Goal: Information Seeking & Learning: Learn about a topic

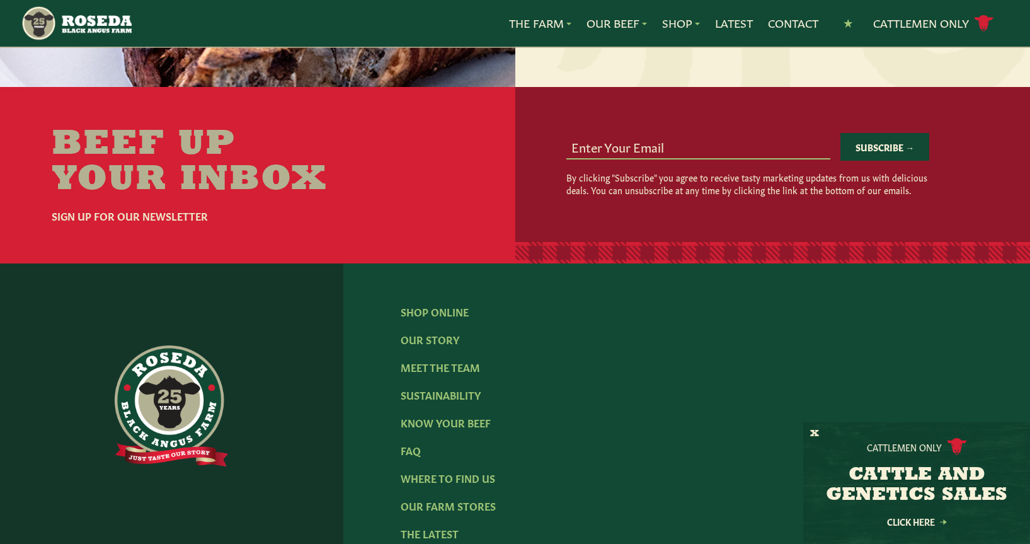
scroll to position [1490, 0]
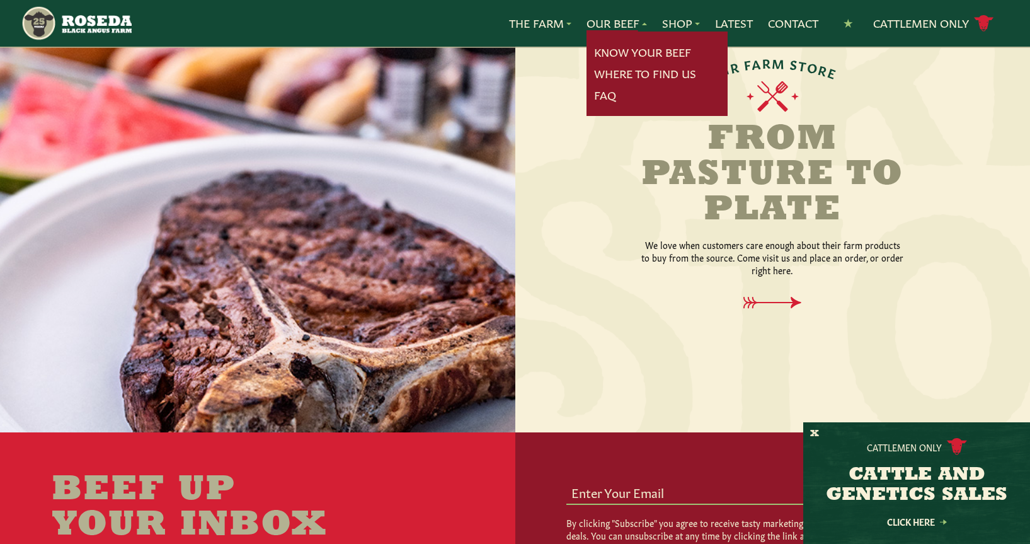
click at [617, 28] on link "Our Beef" at bounding box center [616, 23] width 60 height 16
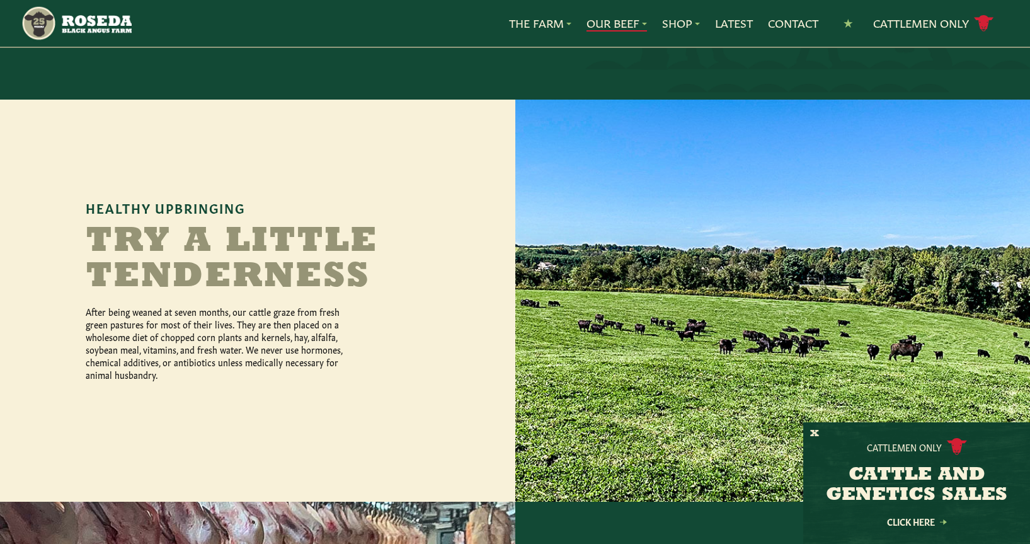
scroll to position [610, 0]
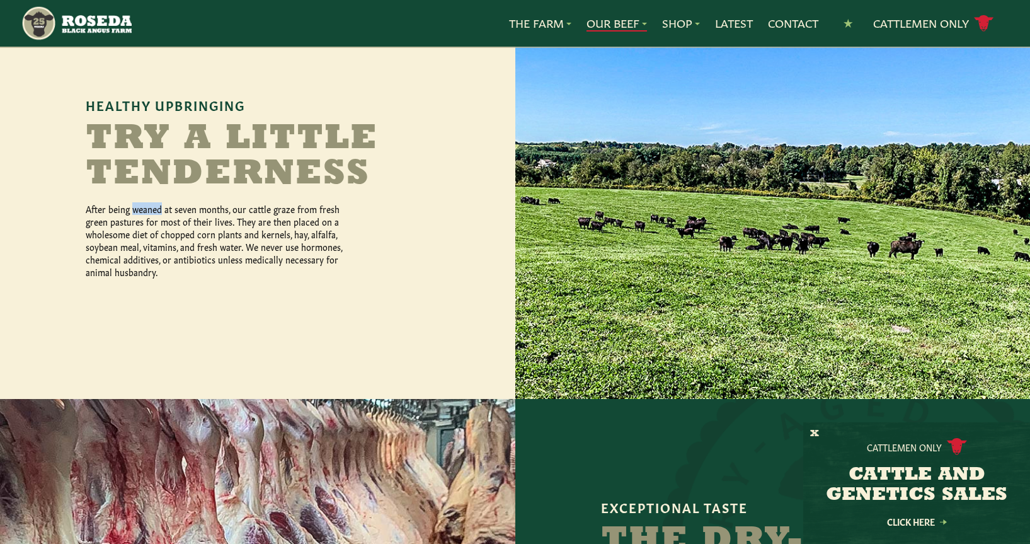
drag, startPoint x: 134, startPoint y: 195, endPoint x: 162, endPoint y: 195, distance: 28.3
click at [162, 202] on p "After being weaned at seven months, our cattle graze from fresh green pastures …" at bounding box center [218, 240] width 265 height 76
click at [405, 188] on div "Healthy Upbringing Try a Little Tenderness After being weaned at seven months, …" at bounding box center [257, 188] width 343 height 180
drag, startPoint x: 210, startPoint y: 197, endPoint x: 225, endPoint y: 209, distance: 19.3
click at [225, 209] on p "After being weaned at seven months, our cattle graze from fresh green pastures …" at bounding box center [218, 240] width 265 height 76
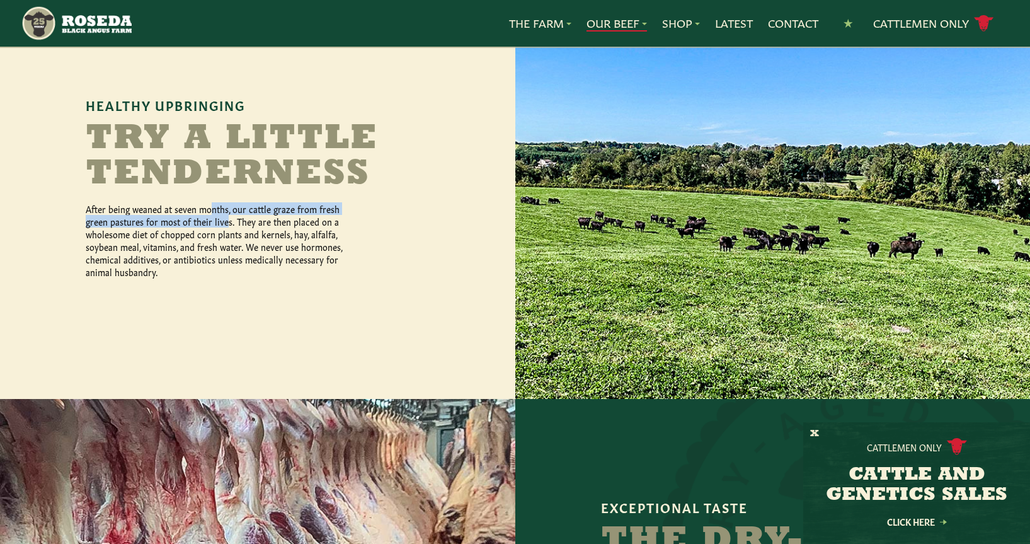
click at [187, 207] on p "After being weaned at seven months, our cattle graze from fresh green pastures …" at bounding box center [218, 240] width 265 height 76
drag, startPoint x: 145, startPoint y: 216, endPoint x: 244, endPoint y: 220, distance: 98.3
click at [244, 220] on p "After being weaned at seven months, our cattle graze from fresh green pastures …" at bounding box center [218, 240] width 265 height 76
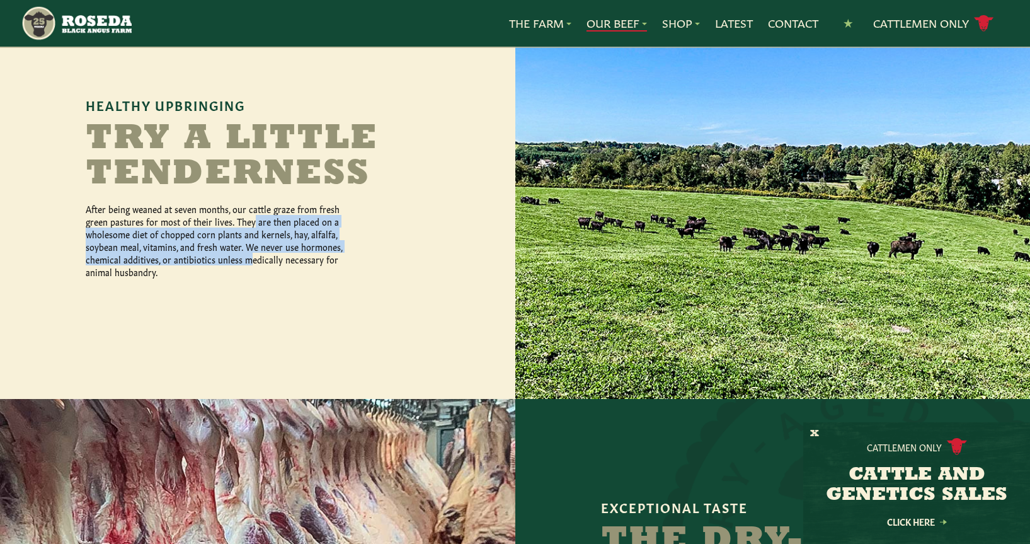
drag, startPoint x: 251, startPoint y: 208, endPoint x: 249, endPoint y: 246, distance: 37.8
click at [249, 246] on p "After being weaned at seven months, our cattle graze from fresh green pastures …" at bounding box center [218, 240] width 265 height 76
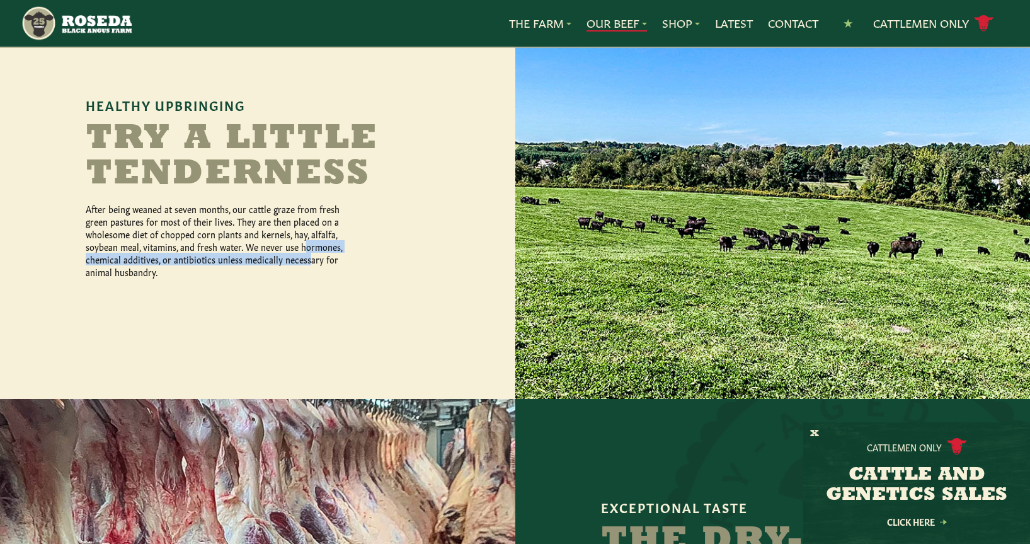
drag, startPoint x: 304, startPoint y: 232, endPoint x: 305, endPoint y: 244, distance: 11.4
click at [305, 244] on p "After being weaned at seven months, our cattle graze from fresh green pastures …" at bounding box center [218, 240] width 265 height 76
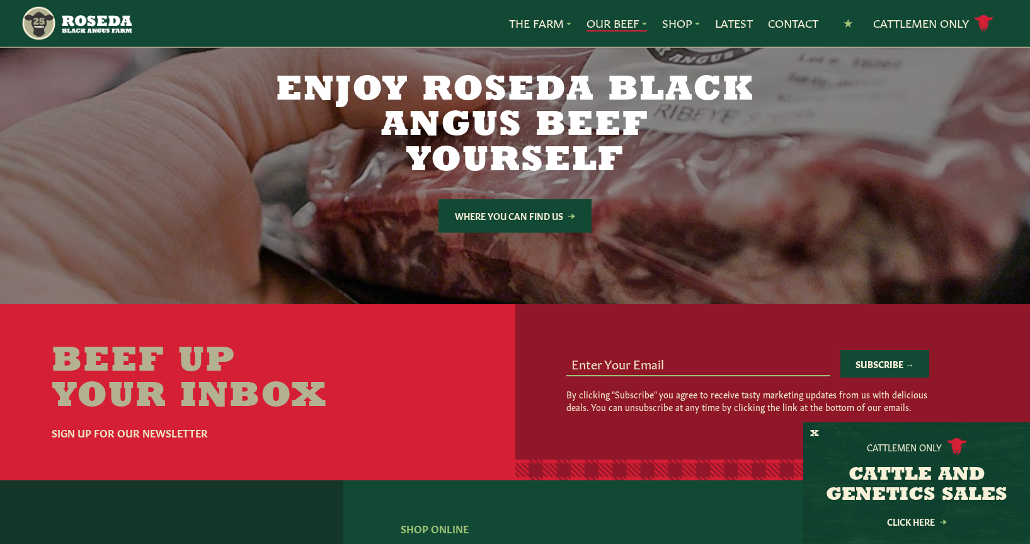
scroll to position [2214, 0]
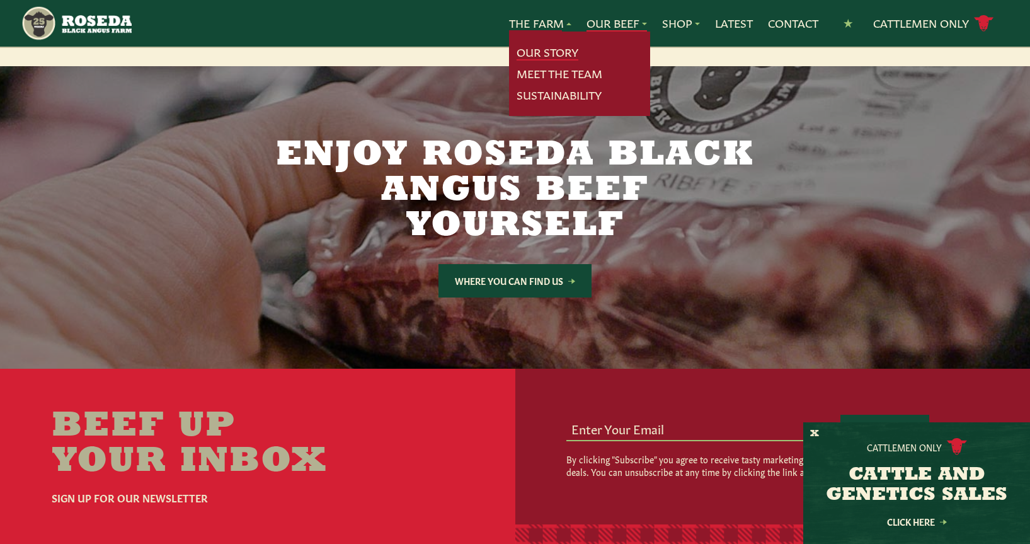
click at [540, 53] on link "Our Story" at bounding box center [547, 52] width 62 height 16
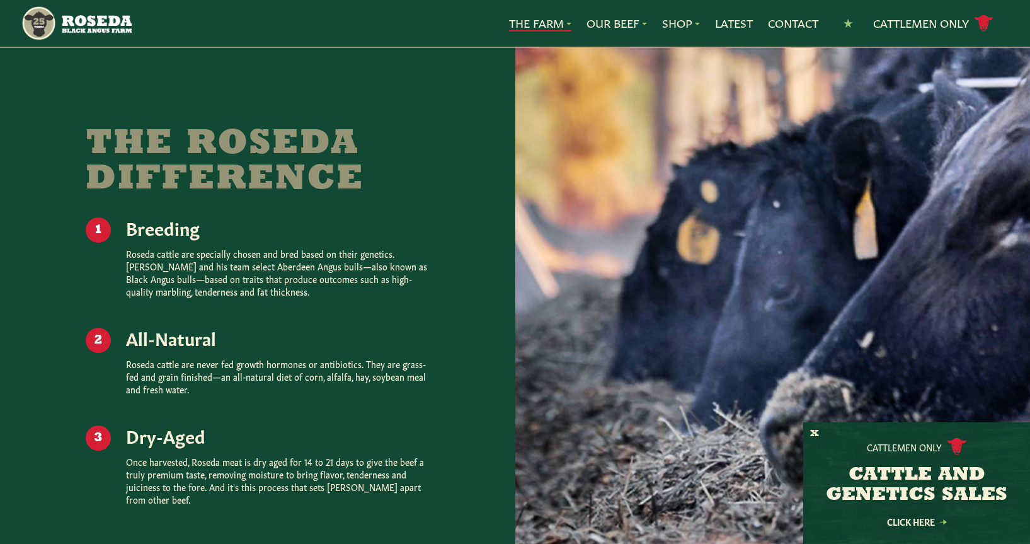
scroll to position [1764, 0]
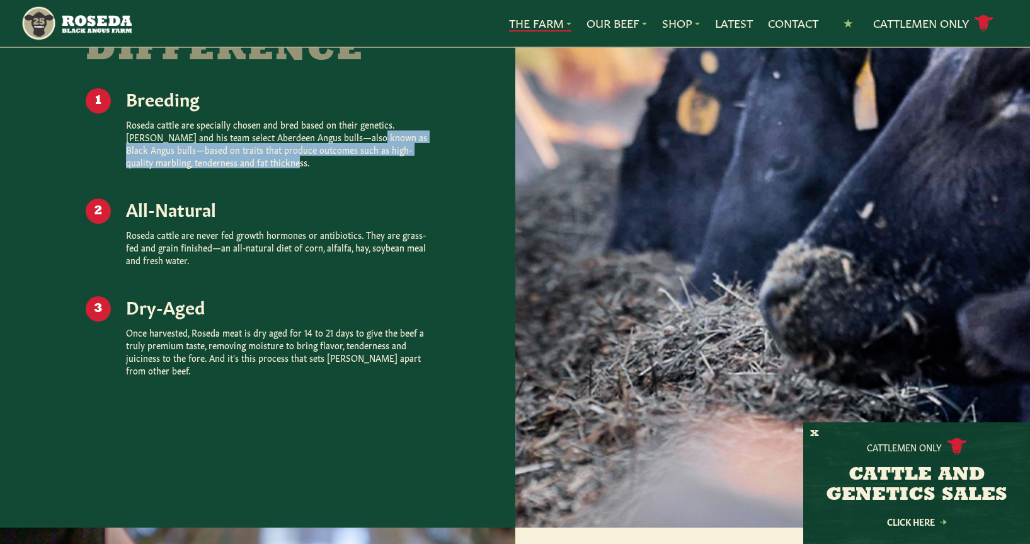
drag, startPoint x: 307, startPoint y: 114, endPoint x: 316, endPoint y: 145, distance: 32.1
click at [316, 145] on ol "Breeding Roseda cattle are specially chosen and bred based on their genetics. […" at bounding box center [257, 247] width 343 height 318
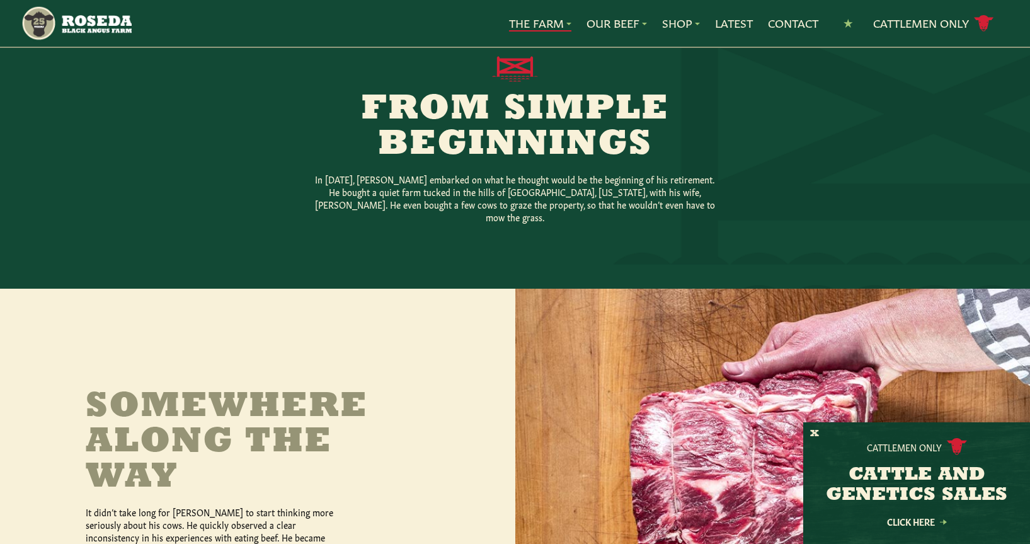
scroll to position [0, 0]
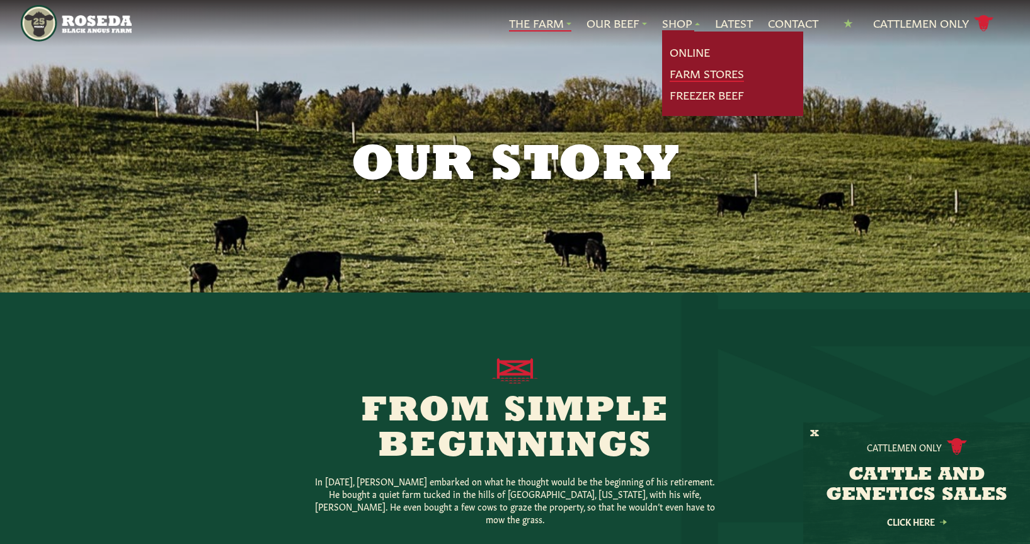
click at [712, 71] on link "Farm Stores" at bounding box center [707, 74] width 74 height 16
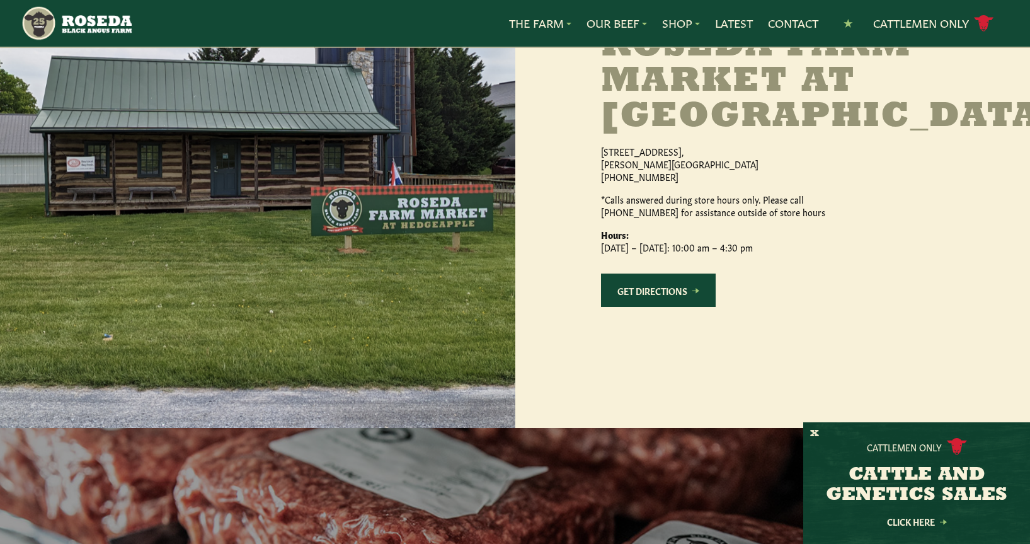
scroll to position [1191, 0]
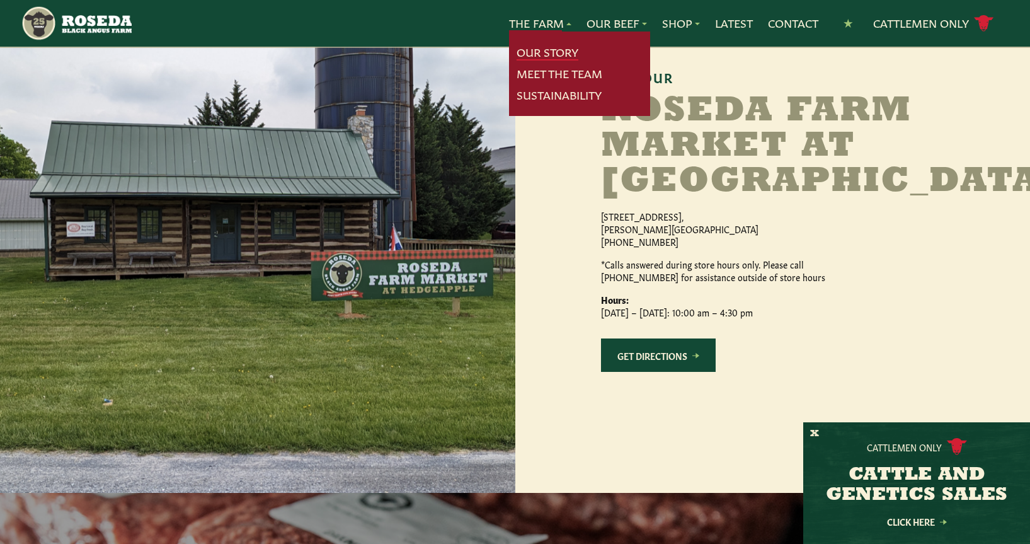
click at [549, 47] on link "Our Story" at bounding box center [547, 52] width 62 height 16
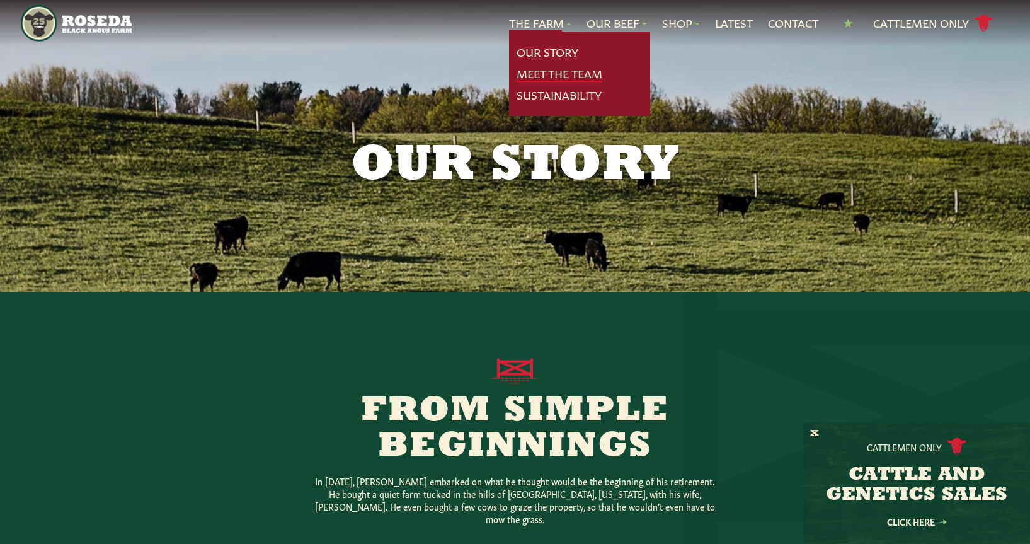
click at [552, 72] on link "Meet The Team" at bounding box center [559, 74] width 86 height 16
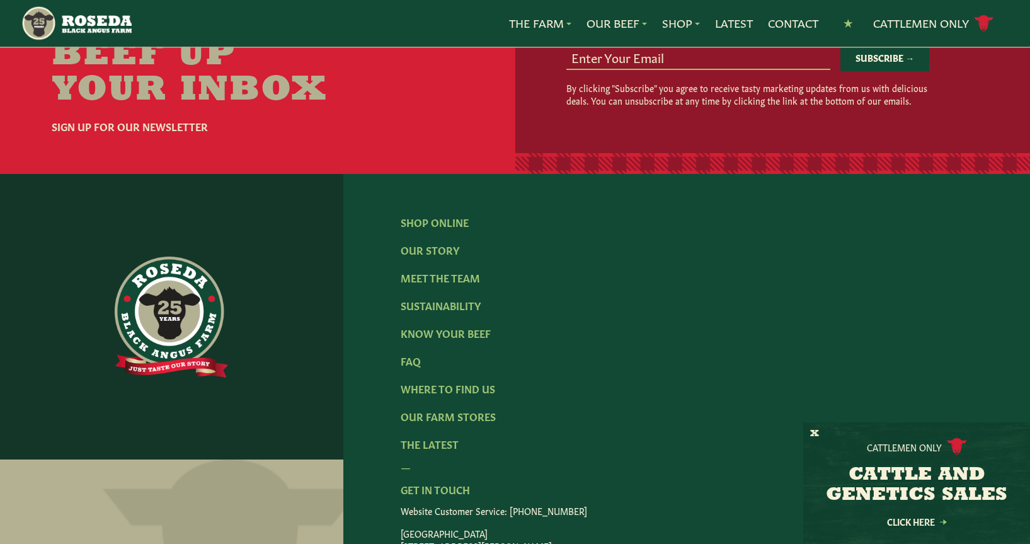
scroll to position [1763, 0]
